Goal: Register for event/course

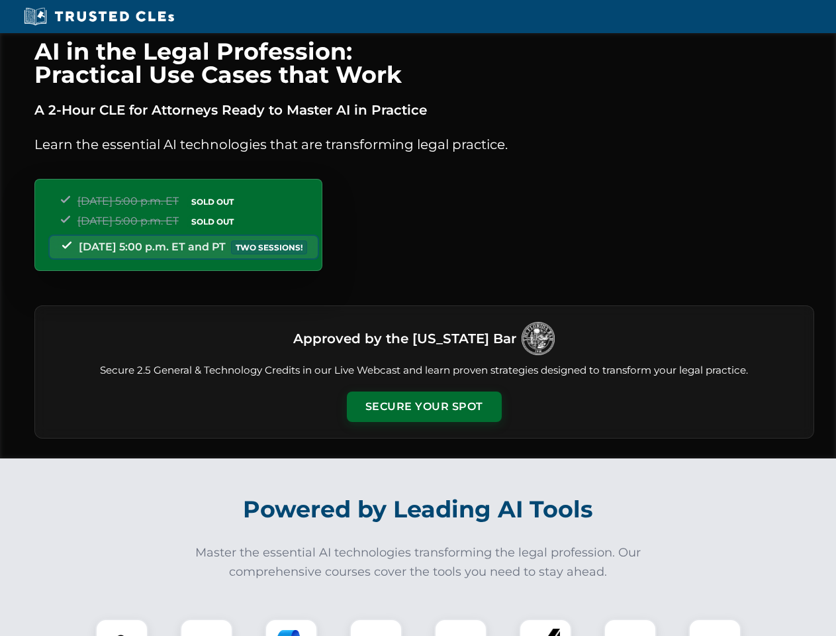
click at [424, 407] on button "Secure Your Spot" at bounding box center [424, 406] width 155 height 30
click at [122, 627] on img at bounding box center [122, 645] width 38 height 38
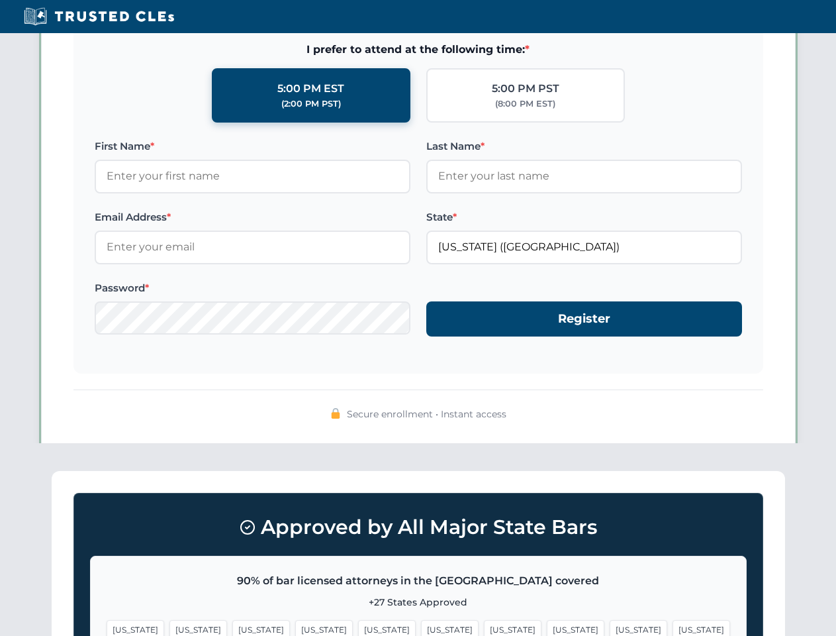
click at [484, 627] on span "[US_STATE]" at bounding box center [513, 629] width 58 height 19
click at [610, 627] on span "[US_STATE]" at bounding box center [639, 629] width 58 height 19
